Goal: Information Seeking & Learning: Learn about a topic

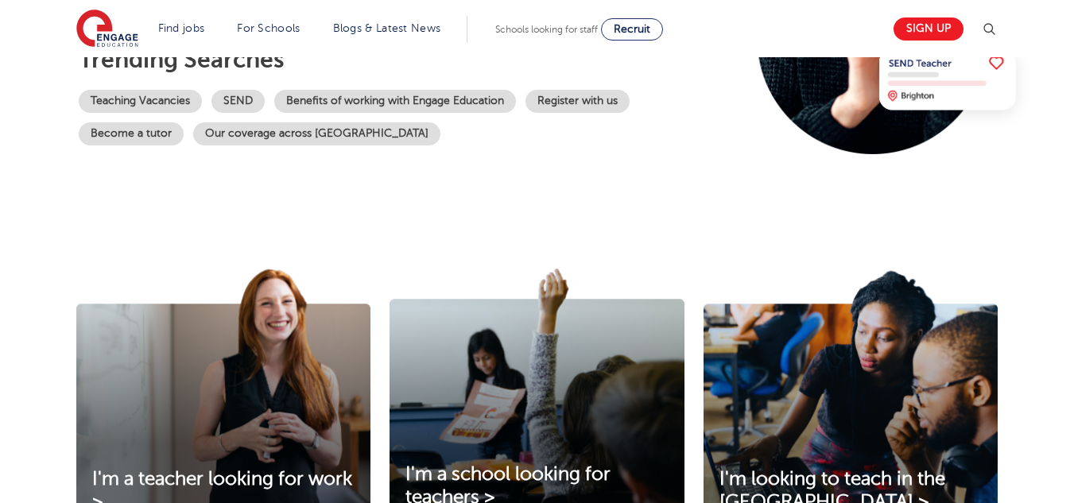
scroll to position [258, 0]
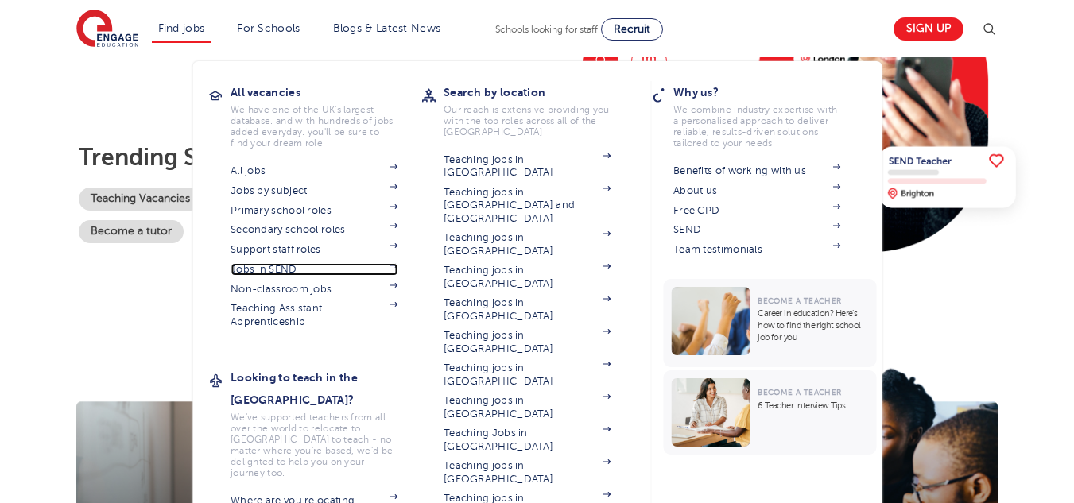
click at [304, 272] on link "Jobs in SEND" at bounding box center [314, 269] width 167 height 13
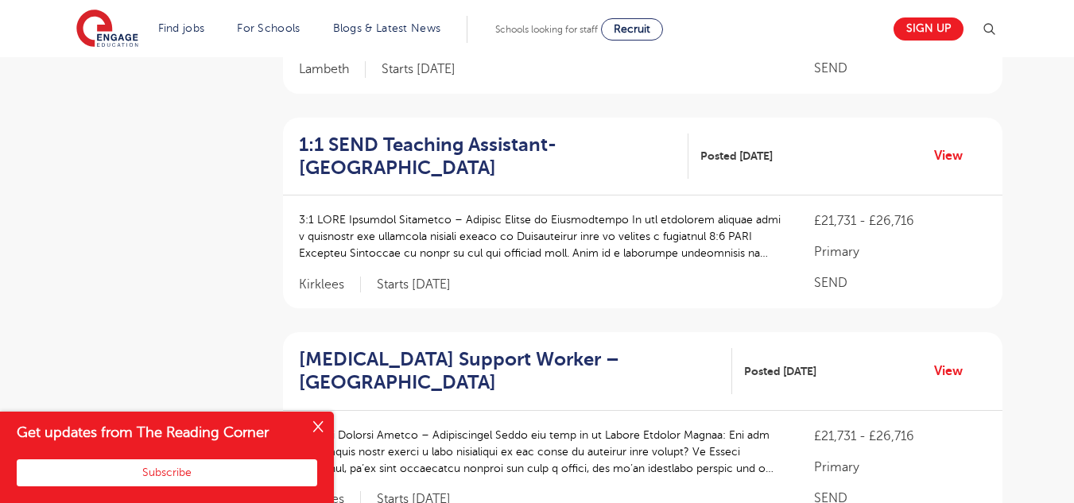
scroll to position [1377, 0]
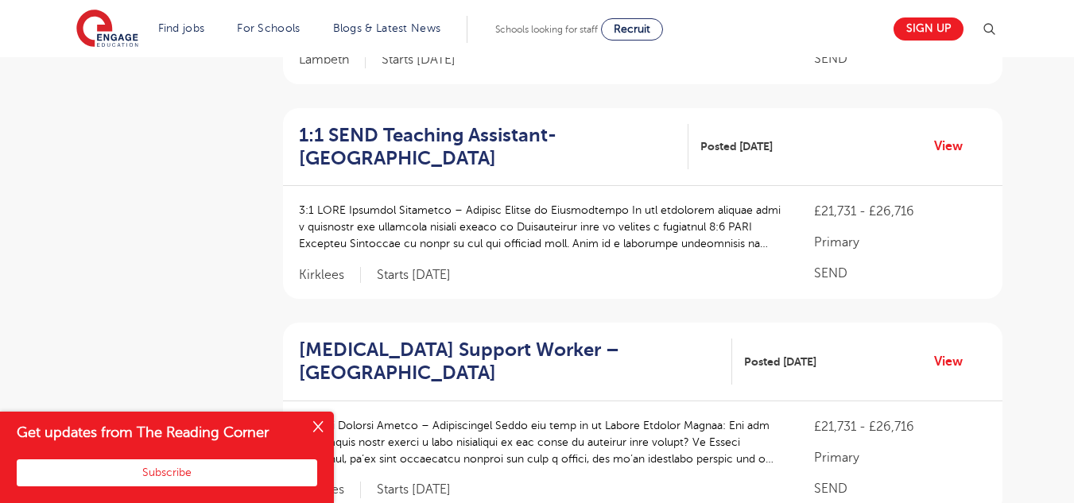
click at [323, 428] on button "Close" at bounding box center [318, 428] width 32 height 32
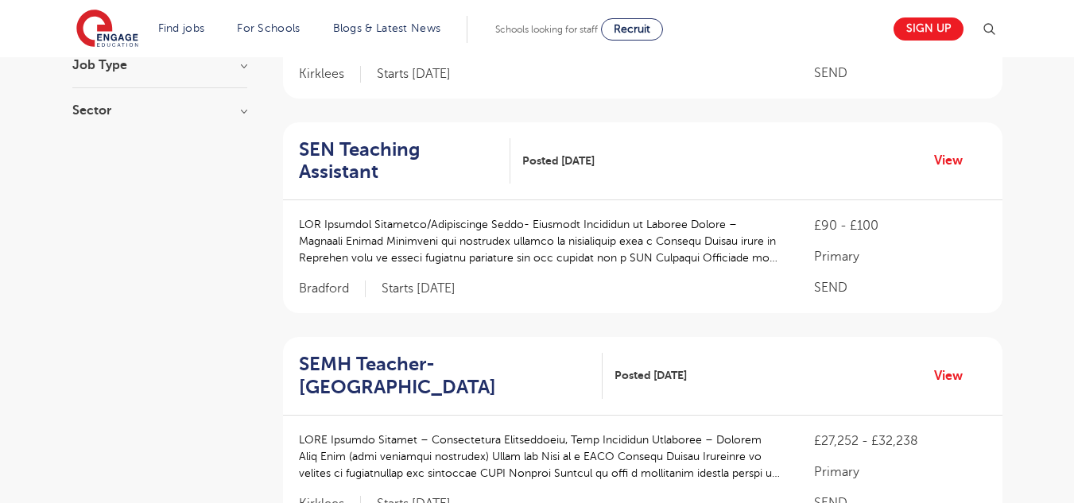
scroll to position [0, 0]
